Goal: Entertainment & Leisure: Consume media (video, audio)

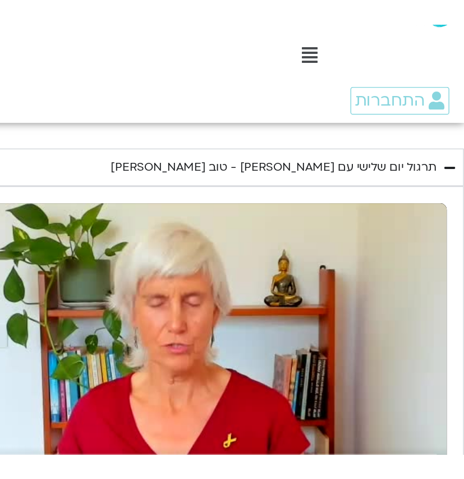
scroll to position [1436, 0]
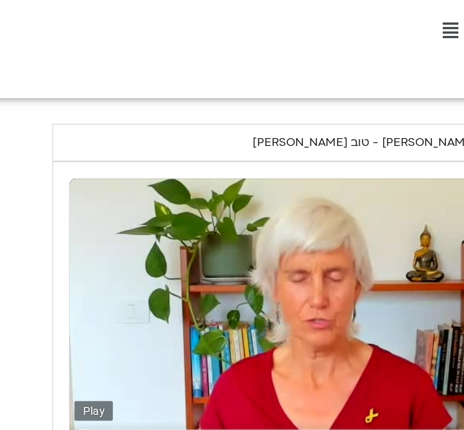
click at [116, 317] on button "play_arrow" at bounding box center [113, 330] width 27 height 27
type input "3128.933333"
type input "0.009139"
type input "3128.933333"
type input "0.090478"
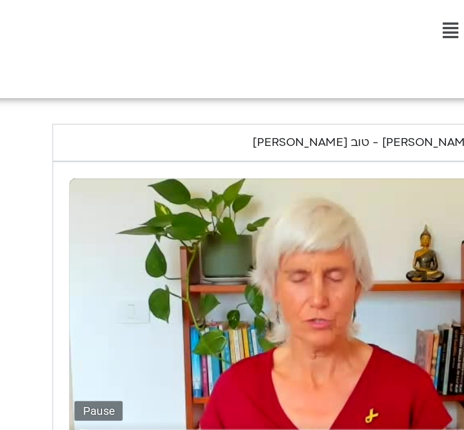
type input "3128.933333"
type input "0.216362"
type input "3128.933333"
type input "0.341522"
type input "3128.933333"
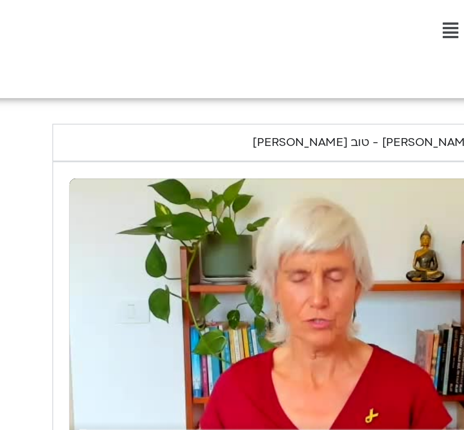
type input "0.511942"
type input "3128.933333"
type input "0.646841"
type input "3128.933333"
type input "0.763175"
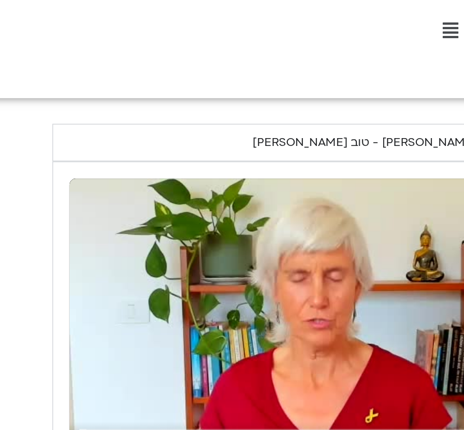
type input "3128.933333"
type input "0.896445"
type input "3128.933333"
type input "0.970181"
type input "3128.933333"
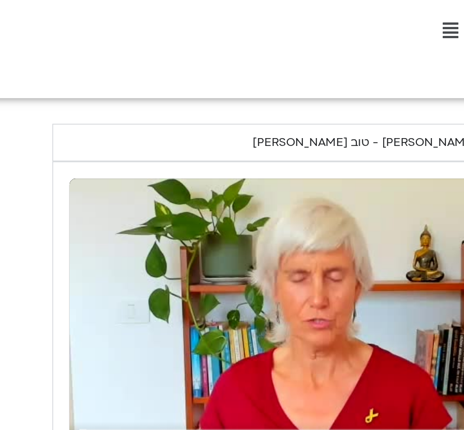
type input "1.09577"
type input "3128.933333"
type input "1.222176"
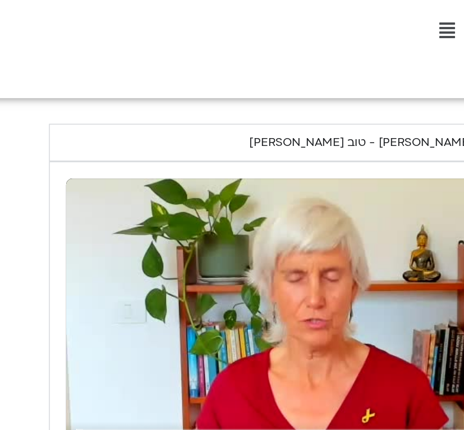
type input "3128.933333"
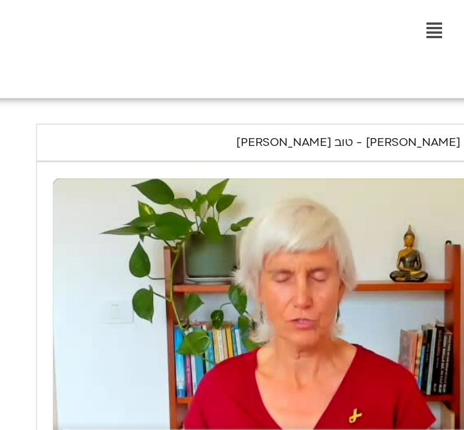
type input "1.348134"
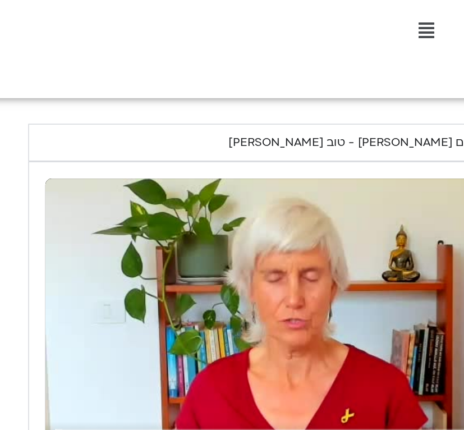
type input "3128.933333"
type input "1.474264"
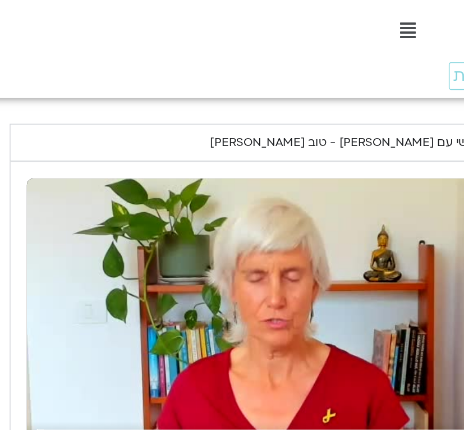
type input "3128.933333"
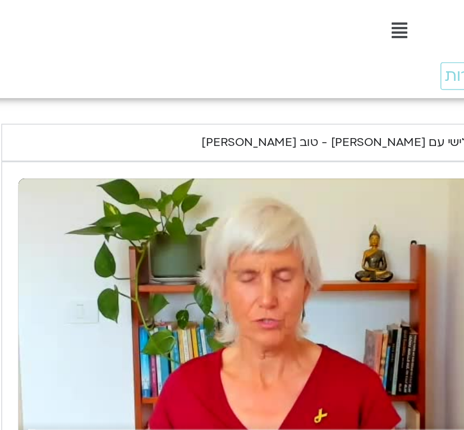
type input "1.599734"
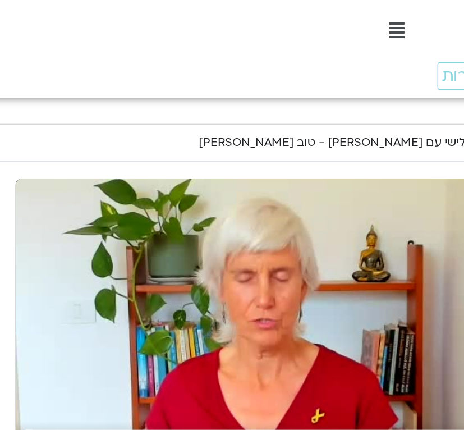
type input "3128.933333"
type input "1.725166"
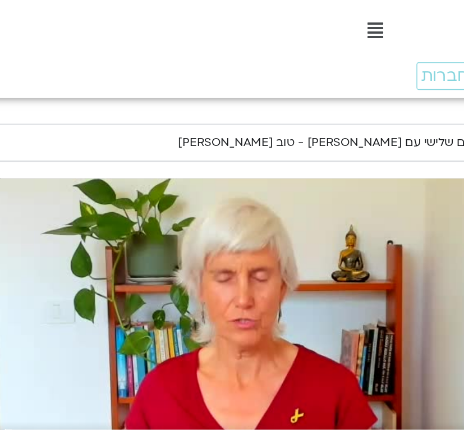
type input "3128.933333"
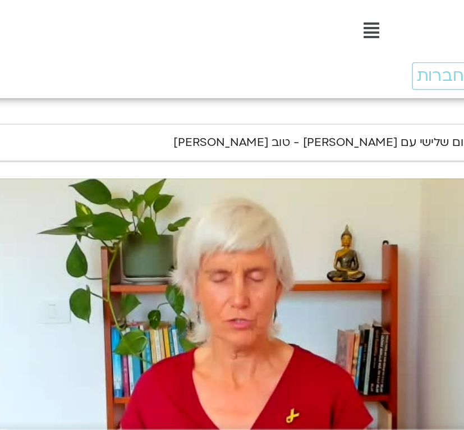
type input "1.850858"
type input "3128.933333"
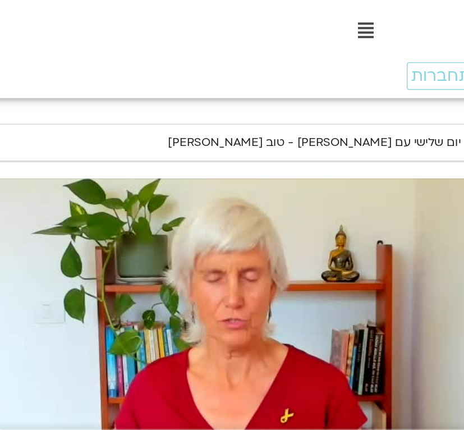
type input "1.976616"
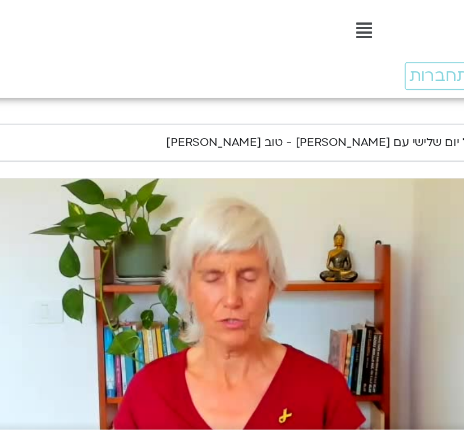
type input "3128.933333"
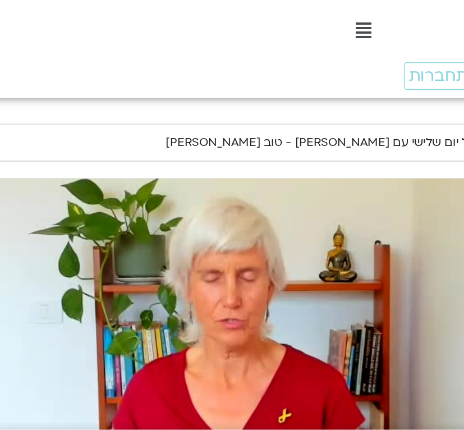
type input "2.105241"
type input "3128.933333"
type input "2.230409"
type input "3128.933333"
type input "2.35845"
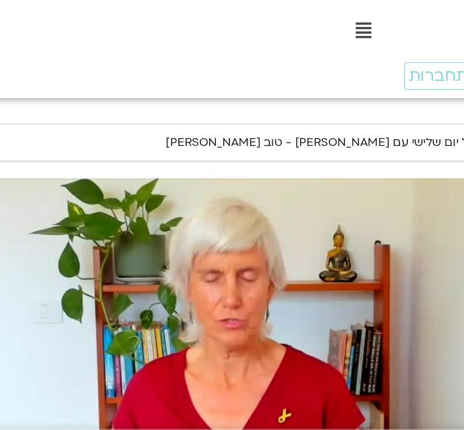
type input "3128.933333"
type input "2.484288"
type input "3128.933333"
type input "2.610596"
type input "3128.933333"
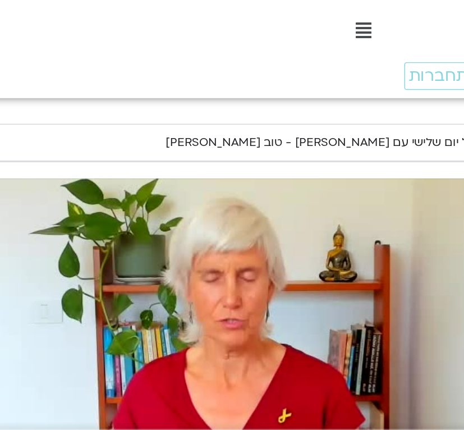
type input "2.736238"
type input "3128.933333"
type input "2.861655"
type input "3128.933333"
type input "2.98973"
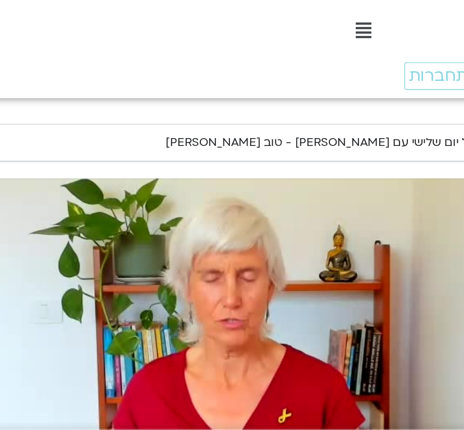
type input "3128.933333"
type input "3.116043"
type input "3128.933333"
type input "3.280025"
type input "3128.933333"
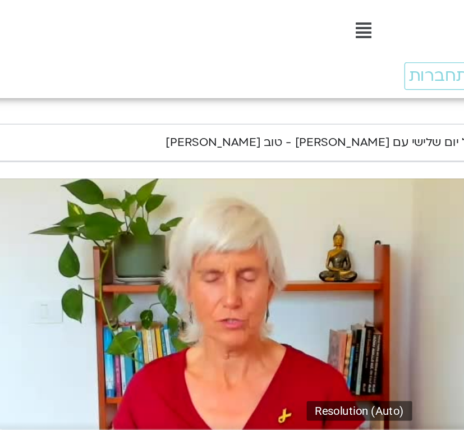
type input "3.413113"
type input "3128.933333"
type input "3.546573"
type input "3128.933333"
type input "3.625679"
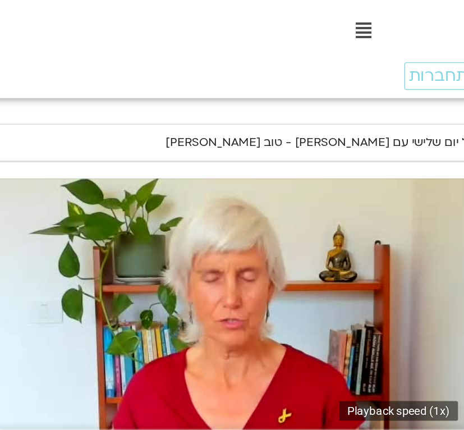
type input "3128.933333"
type input "3.751975"
type input "3128.933333"
type input "3.878876"
type input "3128.933333"
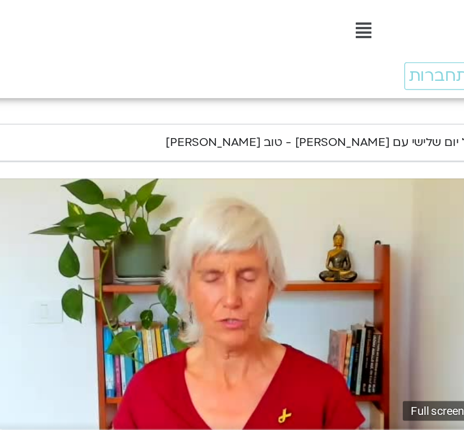
type input "4.046401"
type input "3128.933333"
type input "4.179836"
type input "3128.933333"
type input "4.296491"
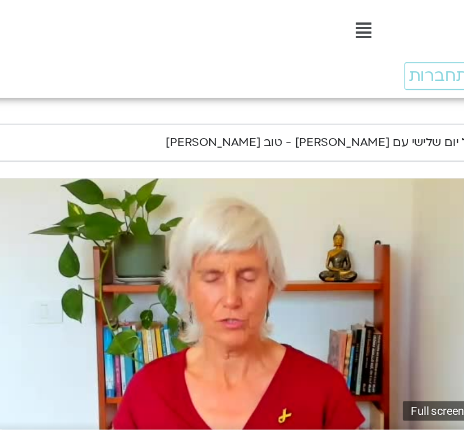
type input "3128.933333"
type input "4.395149"
type input "3128.933333"
click at [404, 317] on button "fullscreen" at bounding box center [409, 330] width 27 height 27
type input "4.517345"
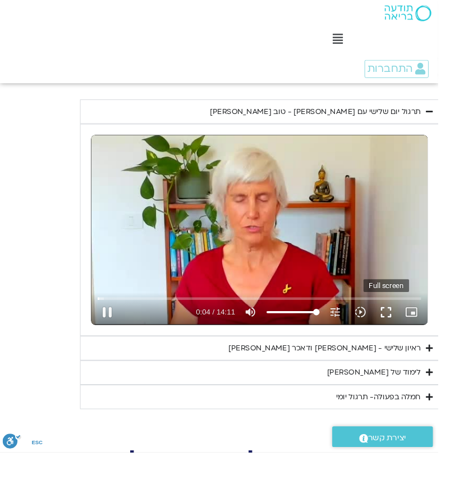
type input "3128.933333"
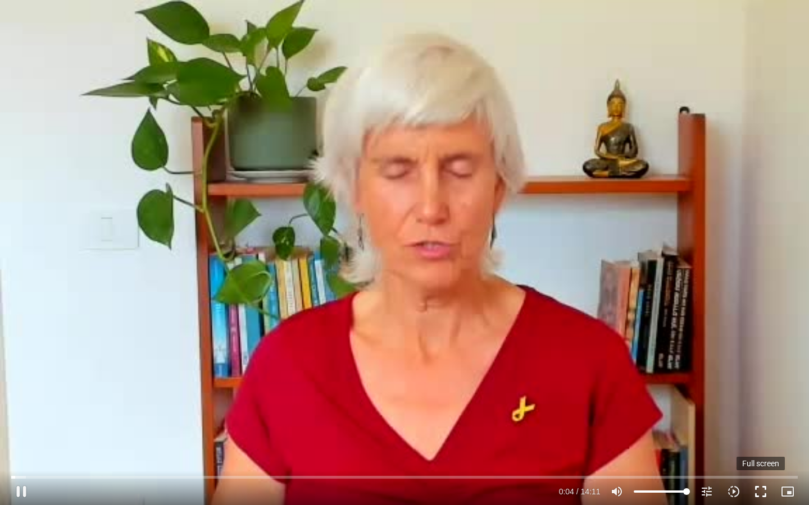
type input "4.658487"
type input "3128.933333"
type input "4.790835"
type input "3128.933333"
type input "4.920338"
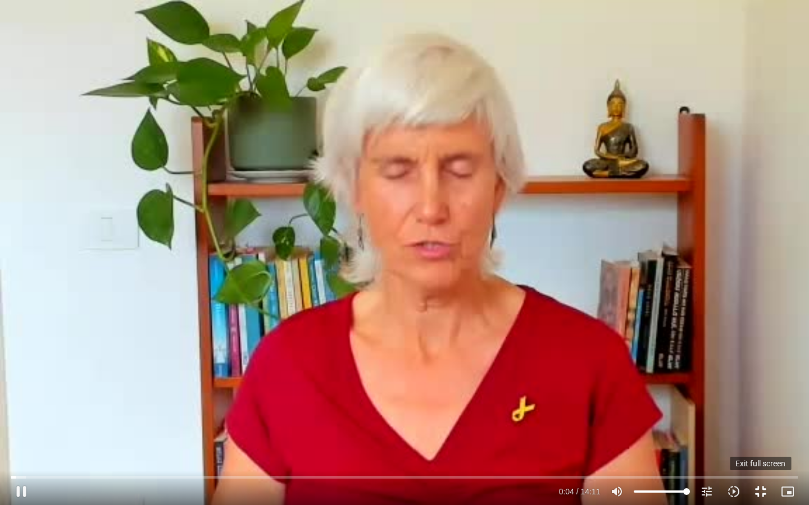
type input "3128.933333"
type input "5.053797"
type input "3128.933333"
type input "5.185064"
type input "3128.933333"
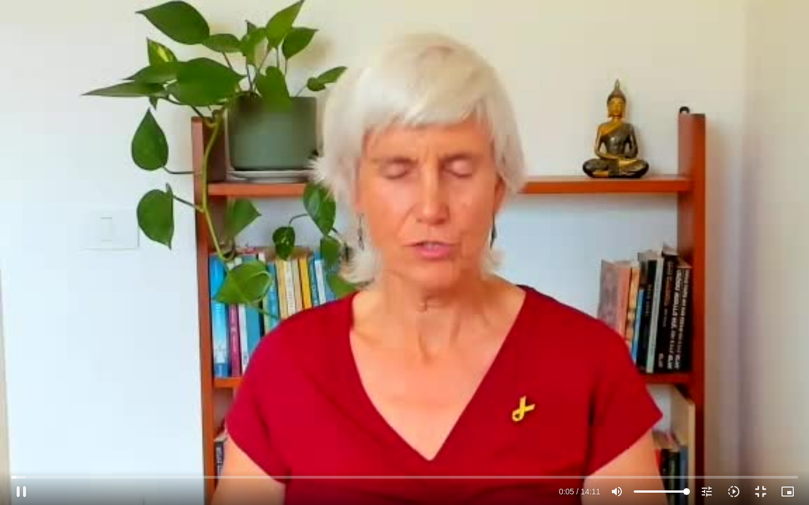
type input "5.331235"
type input "3128.933333"
type input "5.445801"
type input "3128.933333"
type input "5.572229"
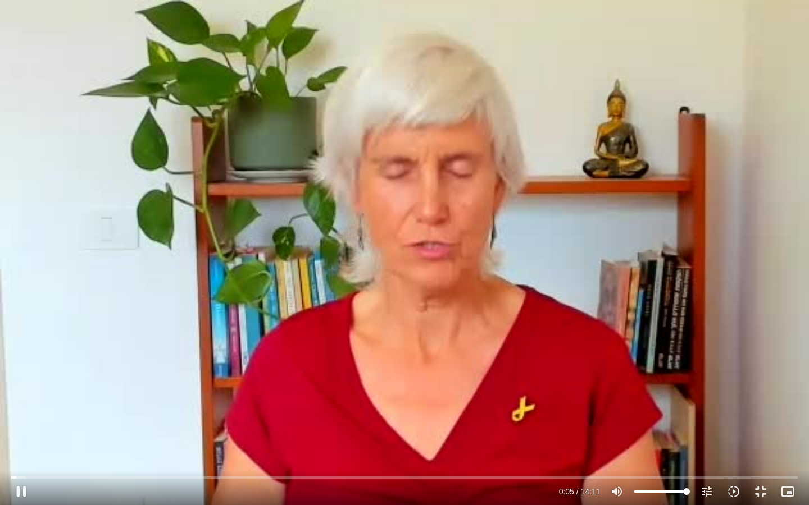
type input "3128.933333"
type input "5.703644"
type input "3128.933333"
type input "5.829218"
type input "3128.933333"
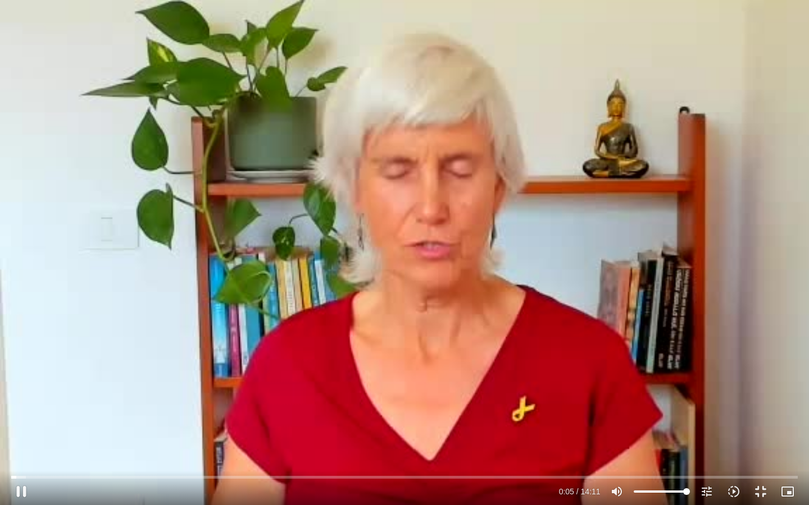
type input "5.955146"
type input "3128.933333"
type input "6.0881"
type input "3128.933333"
type input "6.214113"
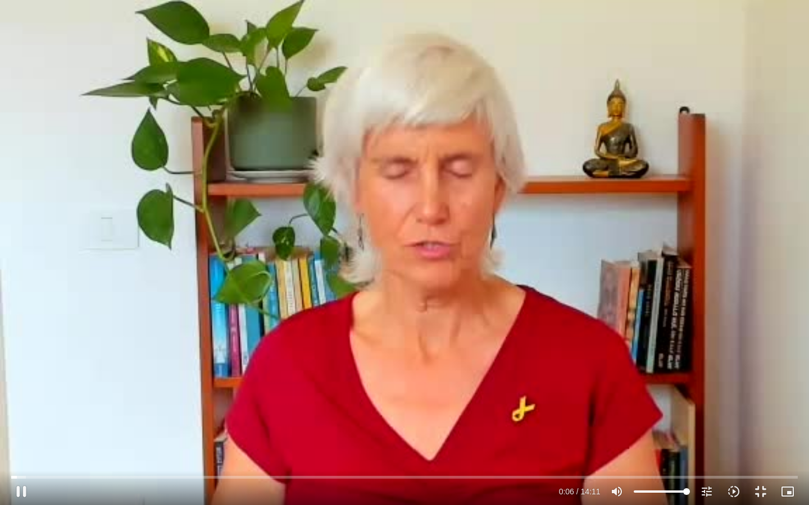
type input "3128.933333"
type input "6.340327"
type input "3128.933333"
type input "6.466727"
type input "3128.933333"
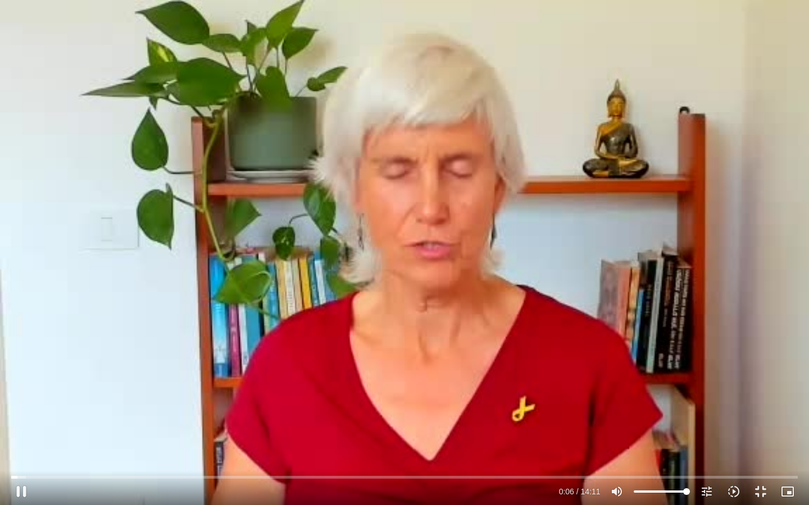
type input "6.592593"
type input "3128.933333"
type input "6.718549"
type input "3128.933333"
type input "6.844296"
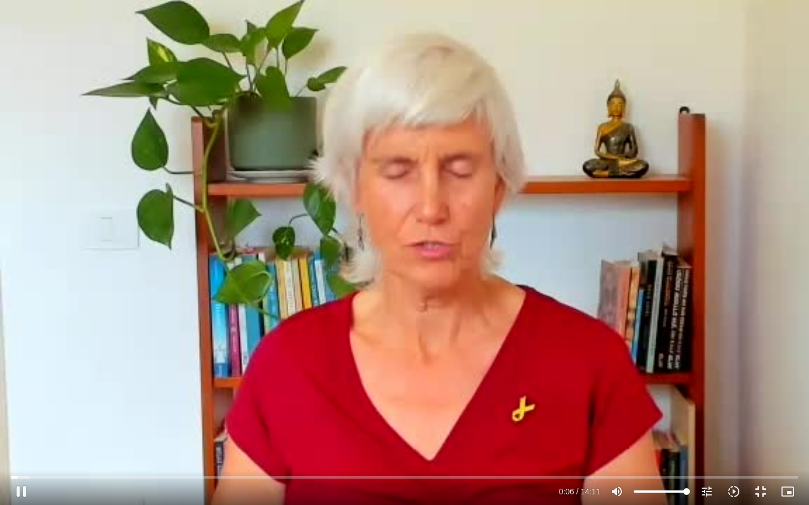
type input "3128.933333"
type input "6.970406"
type input "3128.933333"
type input "7.09591"
type input "3128.933333"
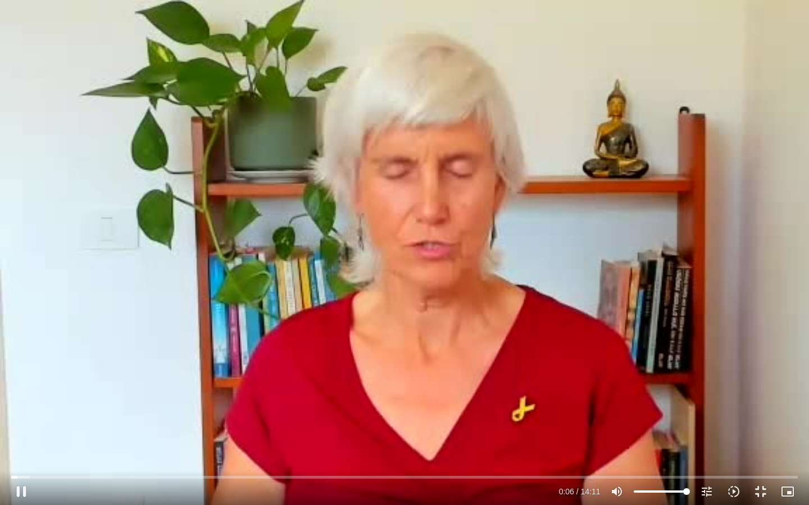
type input "7.221209"
type input "3128.933333"
type input "7.351749"
type input "3128.933333"
type input "7.476979"
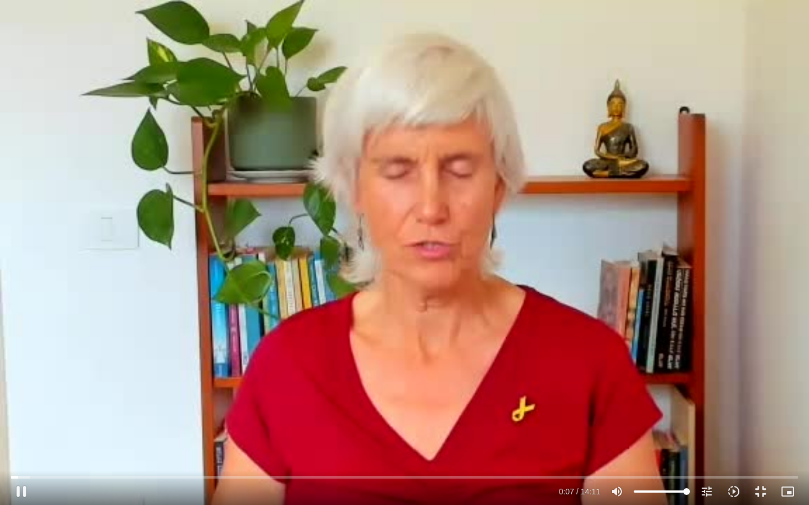
type input "3128.933333"
type input "7.602881"
type input "3128.933333"
type input "7.732245"
type input "3128.933333"
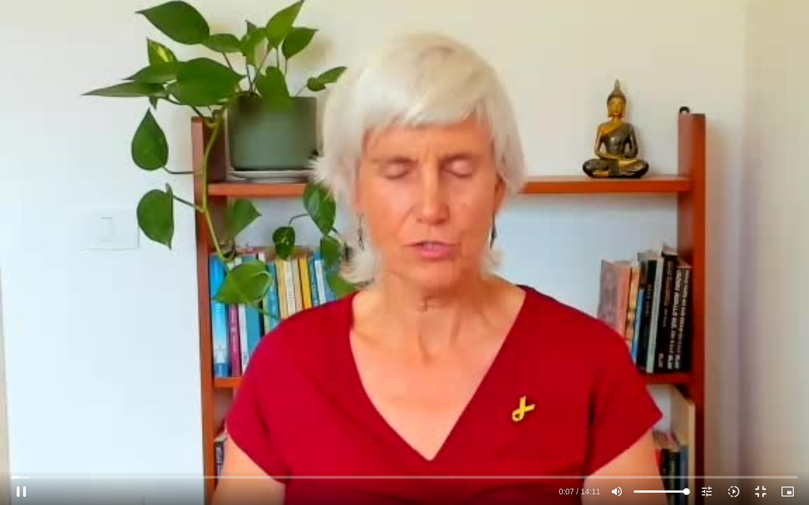
type input "7.858387"
type input "3128.933333"
type input "7.985683"
type input "3128.933333"
type input "8.111402"
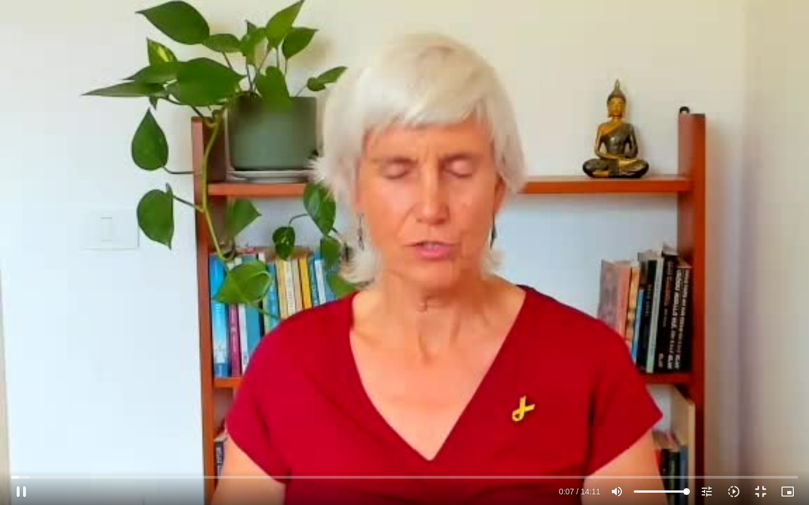
type input "3128.933333"
type input "8.237384"
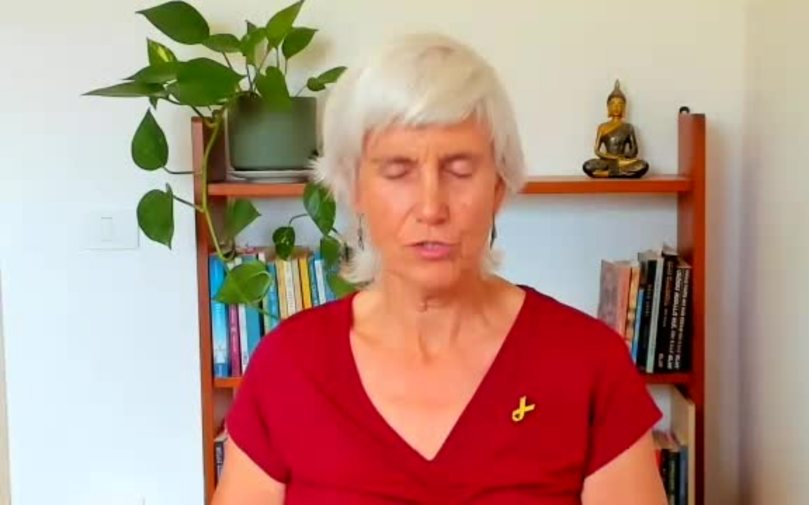
type input "3128.933333"
type input "42.849482"
type input "3128.933333"
type input "42.981513"
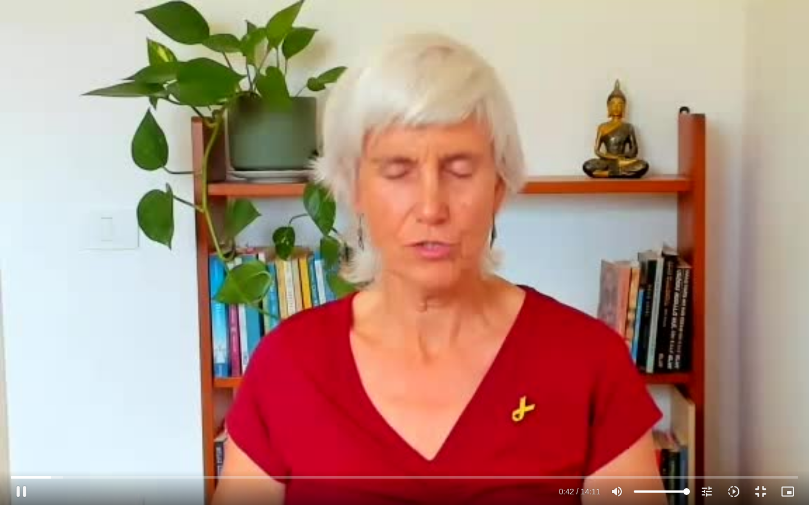
type input "3128.933333"
type input "43.111942"
type input "3128.933333"
type input "43.249608"
type input "3128.933333"
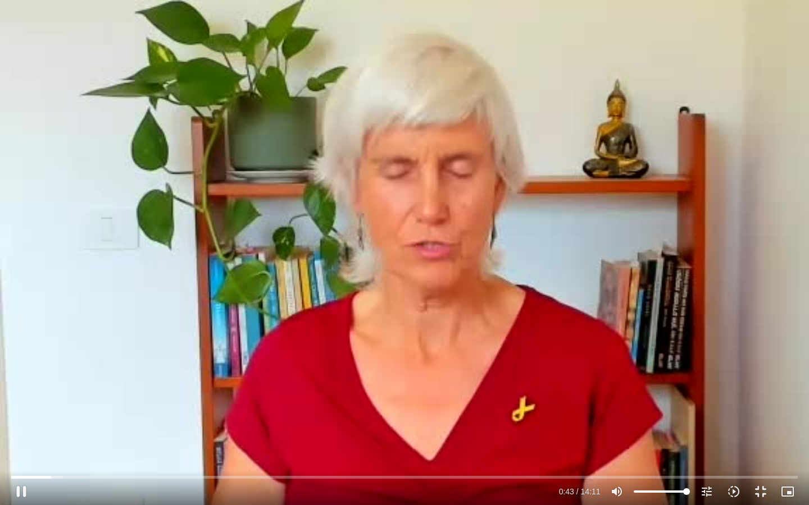
type input "43.364769"
type input "3128.933333"
type input "43.498776"
type input "3128.933333"
type input "43.612609"
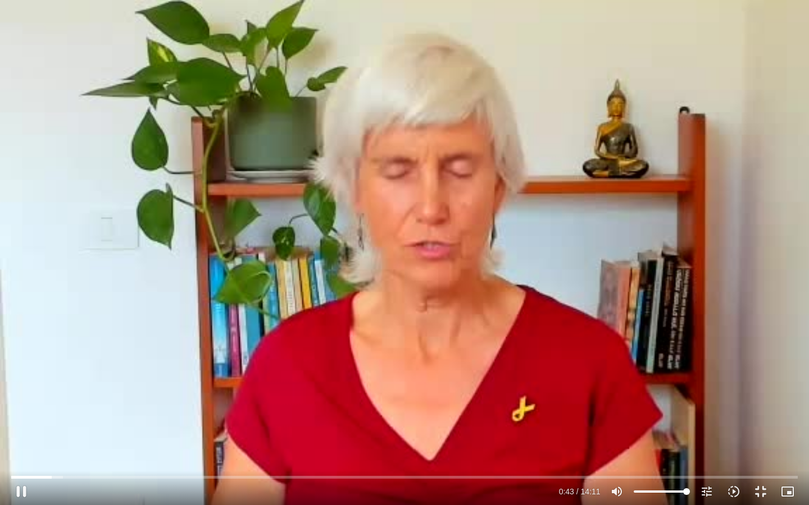
type input "3128.933333"
type input "43.766776"
type input "3128.933333"
type input "43.896037"
type input "3128.933333"
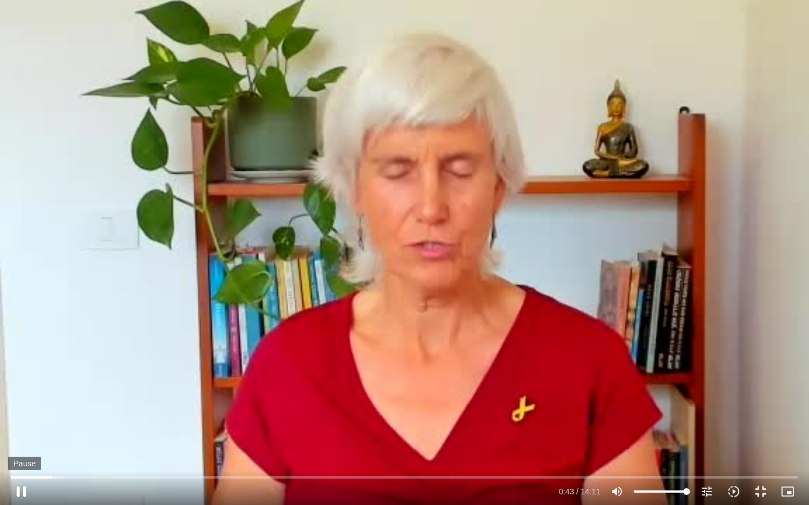
type input "44.015685"
type input "3128.933333"
type input "44.148735"
type input "3128.933333"
type input "44.282197"
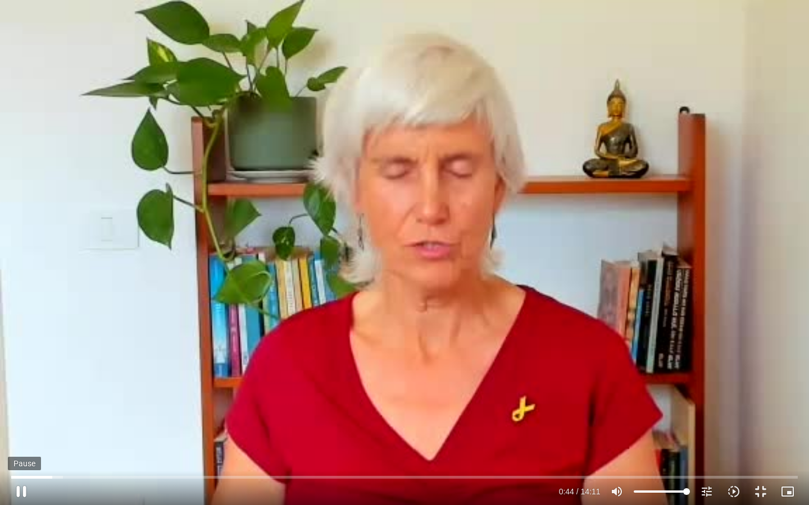
type input "3128.933333"
type input "44.398595"
type input "3128.933333"
click at [24, 430] on button "pause" at bounding box center [21, 491] width 27 height 27
type input "44.445764"
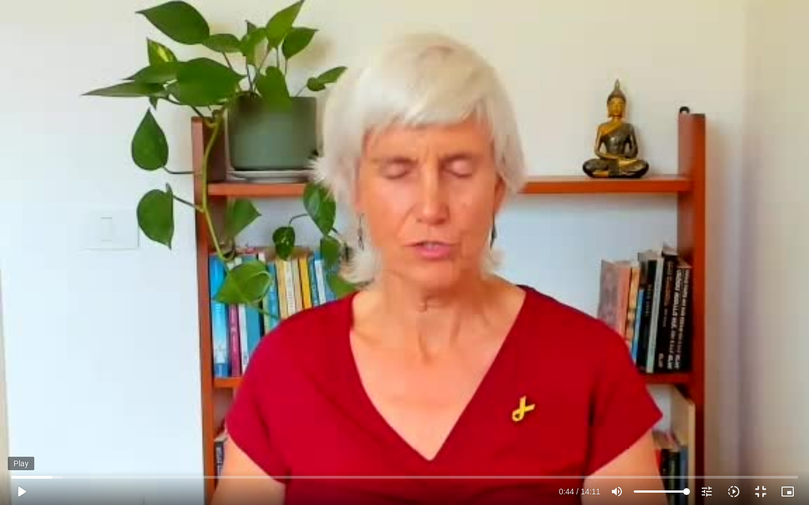
type input "3128.933333"
click at [21, 430] on button "play_arrow" at bounding box center [21, 491] width 27 height 27
type input "44.533228"
type input "3128.933333"
type input "44.534951"
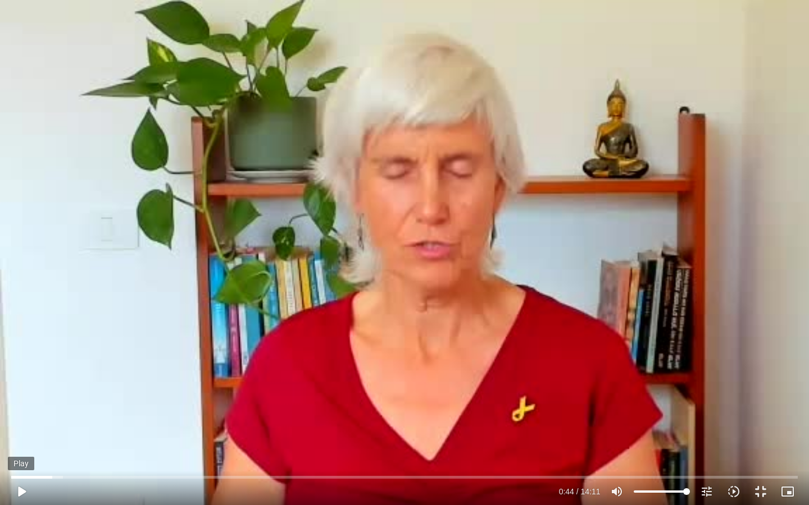
type input "3128.933333"
type input "44.694996"
type input "3128.933333"
type input "44.808324"
type input "3128.933333"
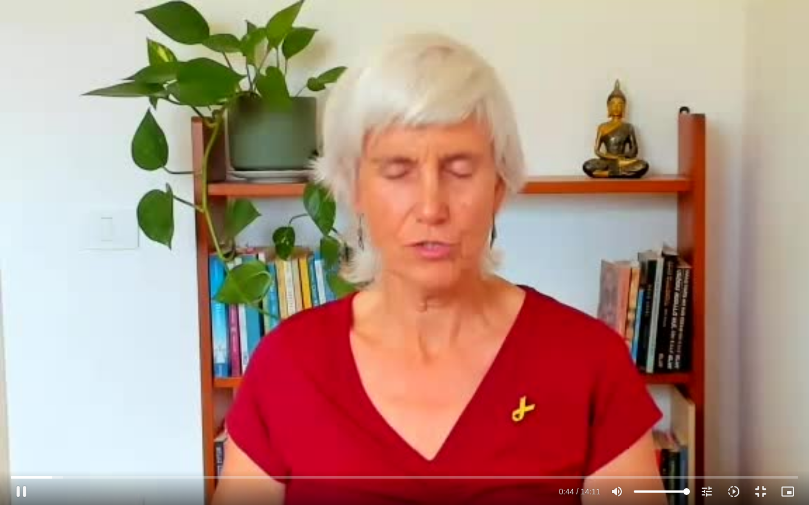
type input "44.911115"
type input "3128.933333"
type input "45.03797"
type input "3128.933333"
type input "45.164904"
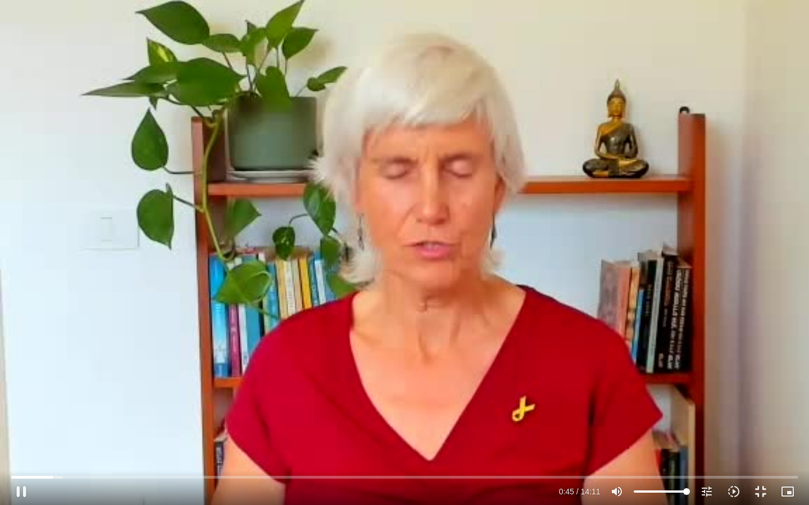
type input "3128.933333"
type input "45.290984"
type input "3128.933333"
type input "45.416355"
type input "3128.933333"
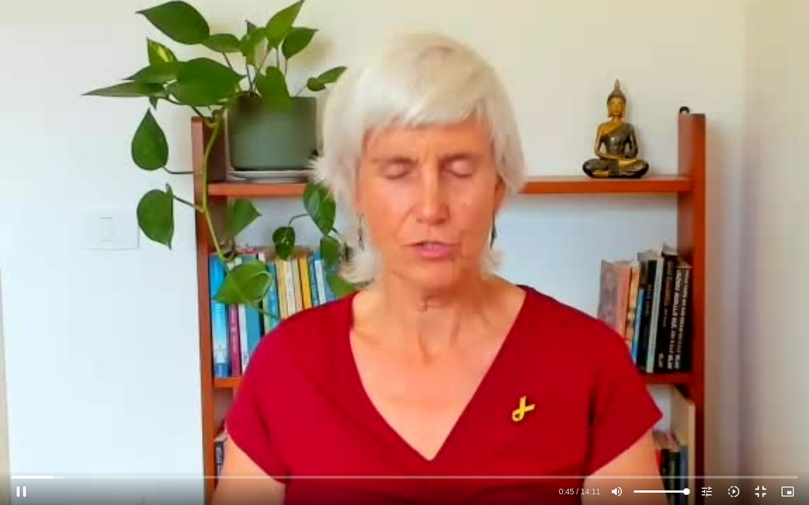
type input "45.546106"
type input "3128.933333"
type input "45.672063"
type input "3128.933333"
type input "45.798533"
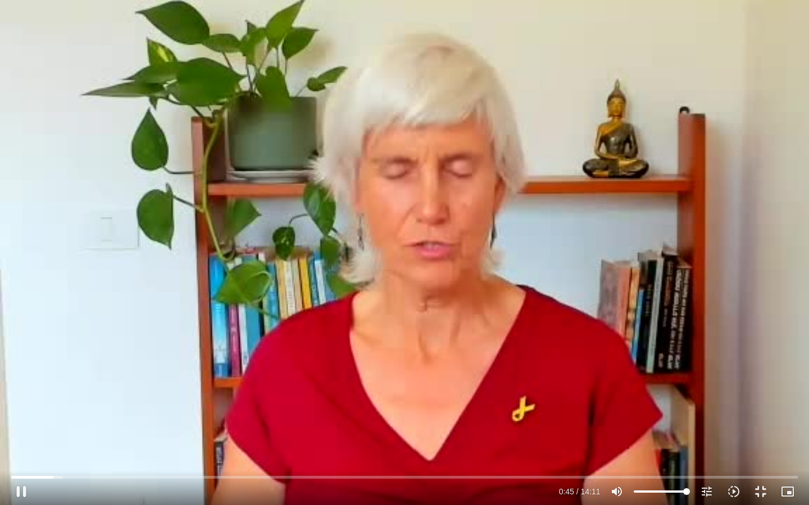
type input "3128.933333"
type input "45.924842"
type input "3128.933333"
type input "46.051639"
type input "3128.933333"
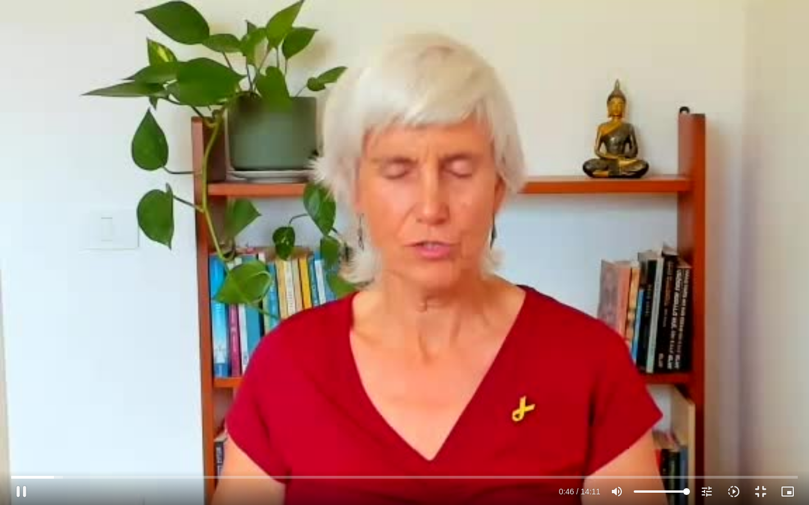
type input "46.179457"
type input "3128.933333"
type input "46.30596"
type input "3128.933333"
type input "46.431534"
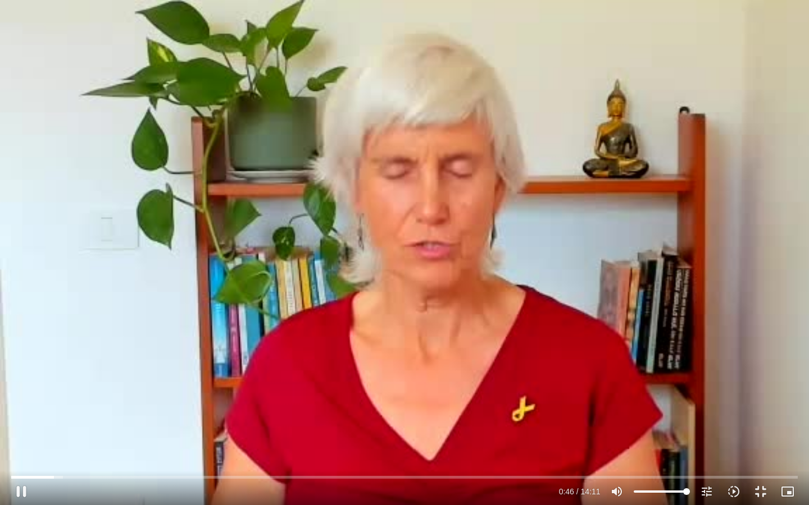
type input "3128.933333"
type input "46.558446"
type input "3128.933333"
type input "46.684291"
type input "3128.933333"
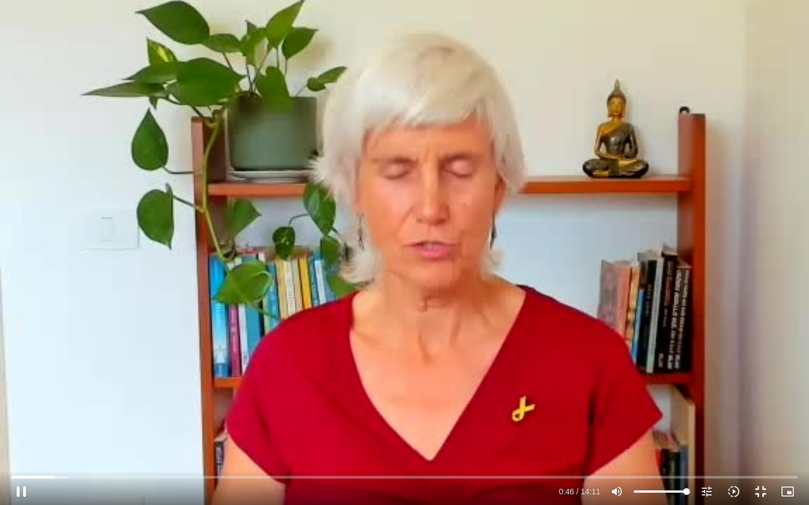
type input "46.812376"
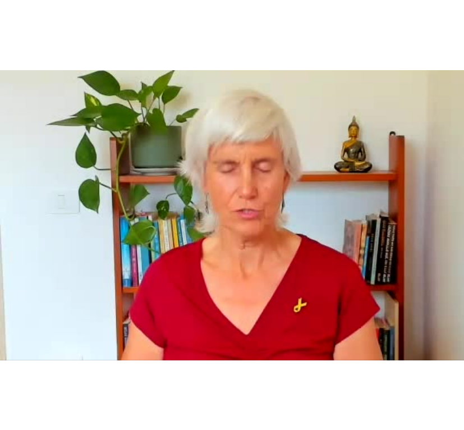
scroll to position [1455, 0]
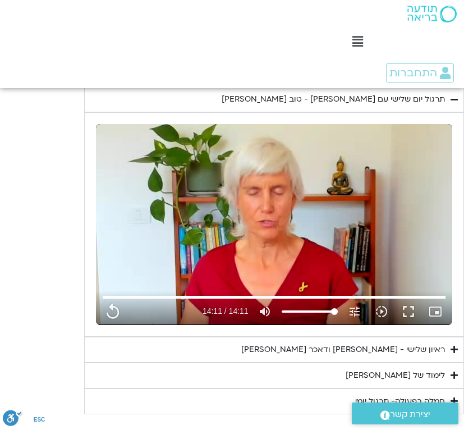
click at [331, 343] on div "ראיון שלישי - [PERSON_NAME] ודאכר [PERSON_NAME]" at bounding box center [343, 349] width 204 height 13
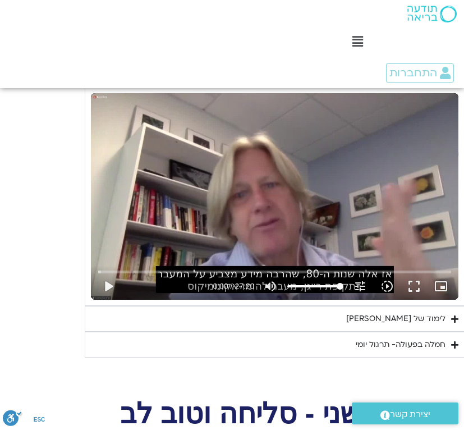
scroll to position [1729, -1]
